Goal: Transaction & Acquisition: Purchase product/service

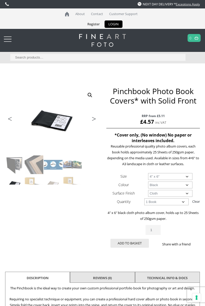
click at [187, 177] on select "Choose an option 4" x 6" 5" x 7"" at bounding box center [170, 176] width 44 height 7
click at [80, 227] on div "Previous Next Pinchbook Photo Book Covers* with Solid Front RRP from £5.11 £ 4.…" at bounding box center [102, 206] width 194 height 241
click at [9, 40] on div at bounding box center [8, 39] width 8 height 10
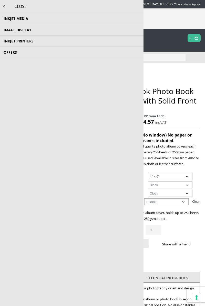
click at [25, 30] on li "Image Display Trial Kits Tools and Accessories Photo Panels Photo Books, Albums…" at bounding box center [71, 29] width 143 height 11
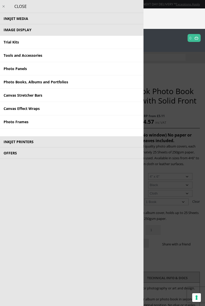
click at [42, 82] on link "Photo Books, Albums and Portfolios" at bounding box center [71, 81] width 143 height 13
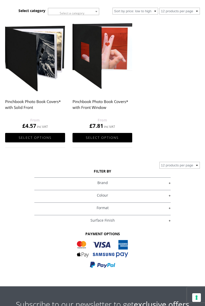
scroll to position [109, 0]
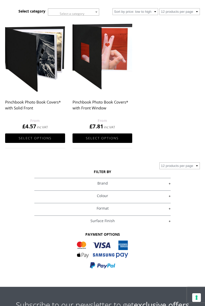
click at [45, 136] on link "Select options" at bounding box center [35, 137] width 60 height 9
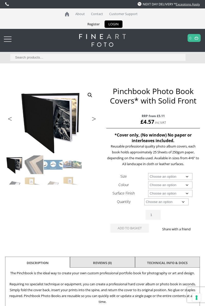
click at [184, 177] on select "Choose an option A4 Landscape 4" x 6" 5" x 7"" at bounding box center [170, 176] width 44 height 7
click at [148, 173] on select "Choose an option A4 Landscape 4" x 6" 5" x 7"" at bounding box center [170, 176] width 44 height 7
select select "a4-landscape"
click at [186, 186] on select "Choose an option Black" at bounding box center [170, 184] width 44 height 7
select select "black"
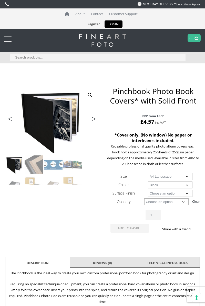
click at [148, 181] on select "Choose an option Black" at bounding box center [170, 184] width 44 height 7
select select "a4-landscape"
click at [182, 194] on select "Choose an option Leather" at bounding box center [170, 193] width 44 height 7
select select "leather"
click at [148, 190] on select "Choose an option Leather" at bounding box center [170, 193] width 44 height 7
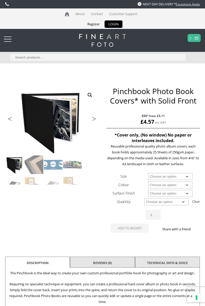
click at [182, 203] on select "Choose an option 1 Book 5 Books" at bounding box center [166, 201] width 44 height 7
click at [144, 198] on select "Choose an option 1 Book 5 Books" at bounding box center [166, 201] width 44 height 7
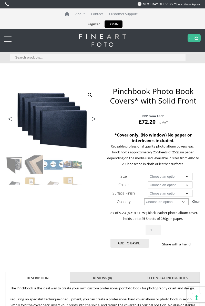
click at [183, 203] on select "Choose an option 1 Book 5 Books" at bounding box center [166, 201] width 44 height 7
click at [144, 198] on select "Choose an option 1 Book 5 Books" at bounding box center [166, 201] width 44 height 7
select select "1-book"
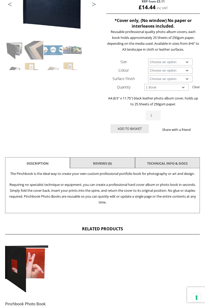
scroll to position [115, 0]
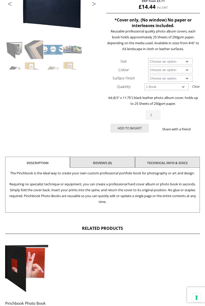
click at [185, 163] on link "TECHNICAL INFO & DOCS" at bounding box center [167, 162] width 40 height 9
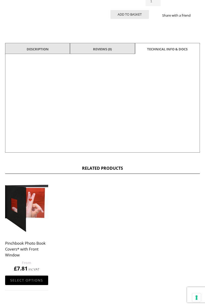
scroll to position [233, 0]
